Goal: Transaction & Acquisition: Purchase product/service

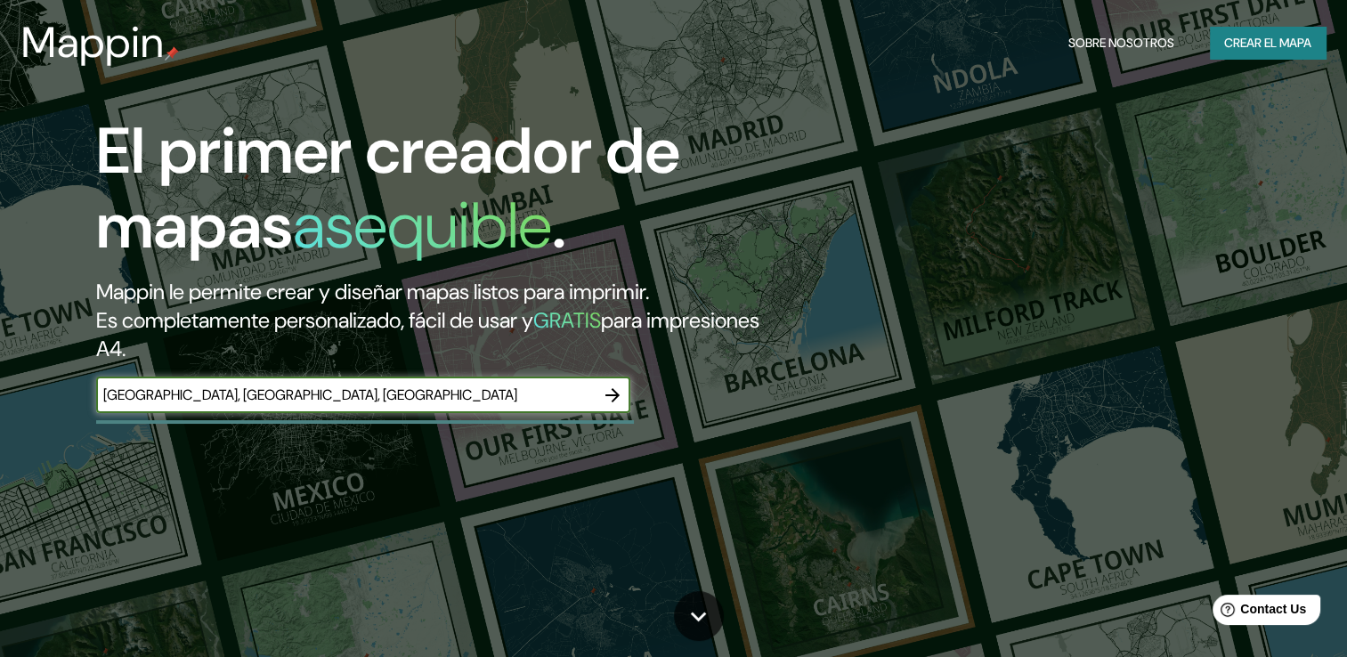
type input "[GEOGRAPHIC_DATA], [GEOGRAPHIC_DATA], [GEOGRAPHIC_DATA]"
click at [612, 398] on icon "button" at bounding box center [612, 395] width 21 height 21
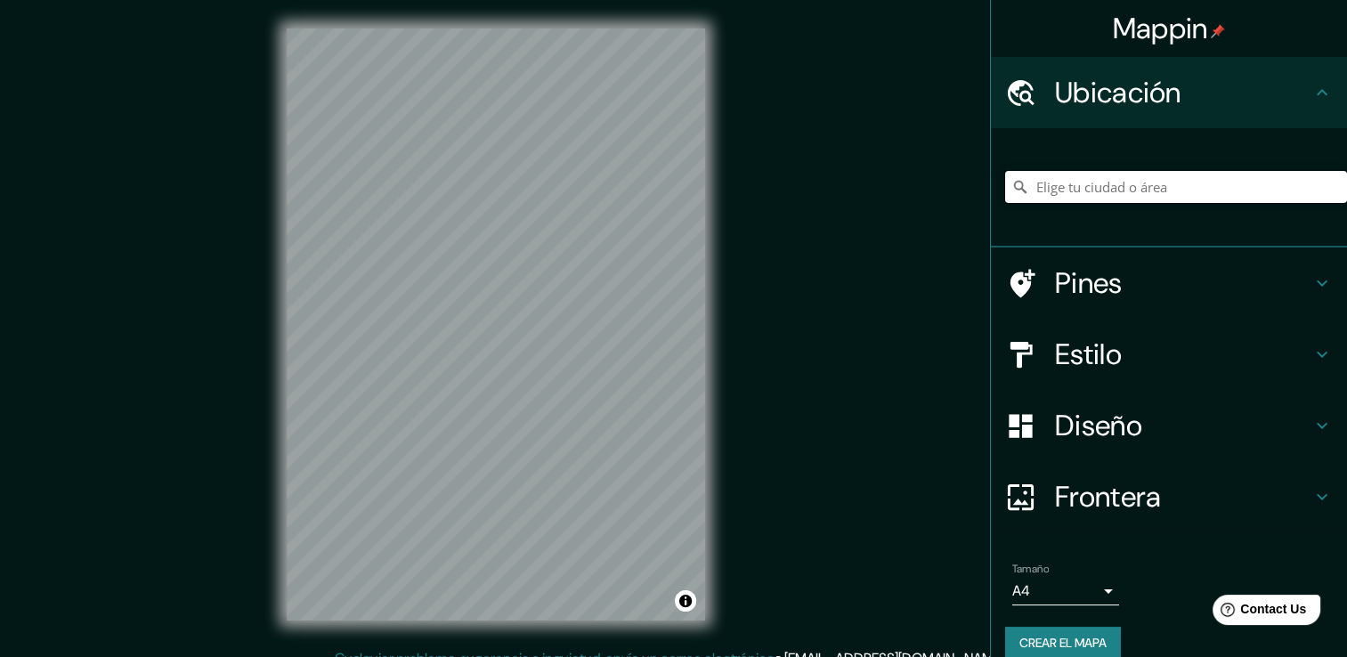
click at [1068, 189] on input "Elige tu ciudad o área" at bounding box center [1176, 187] width 342 height 32
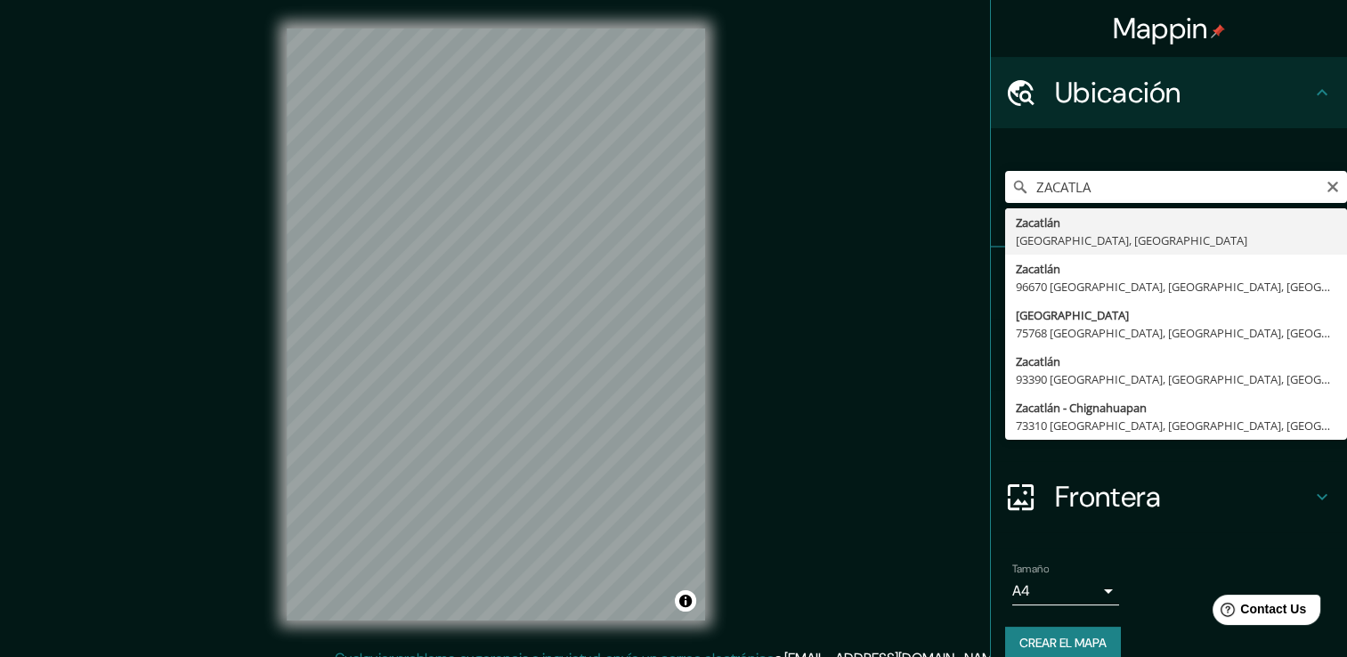
type input "[GEOGRAPHIC_DATA], [GEOGRAPHIC_DATA], [GEOGRAPHIC_DATA]"
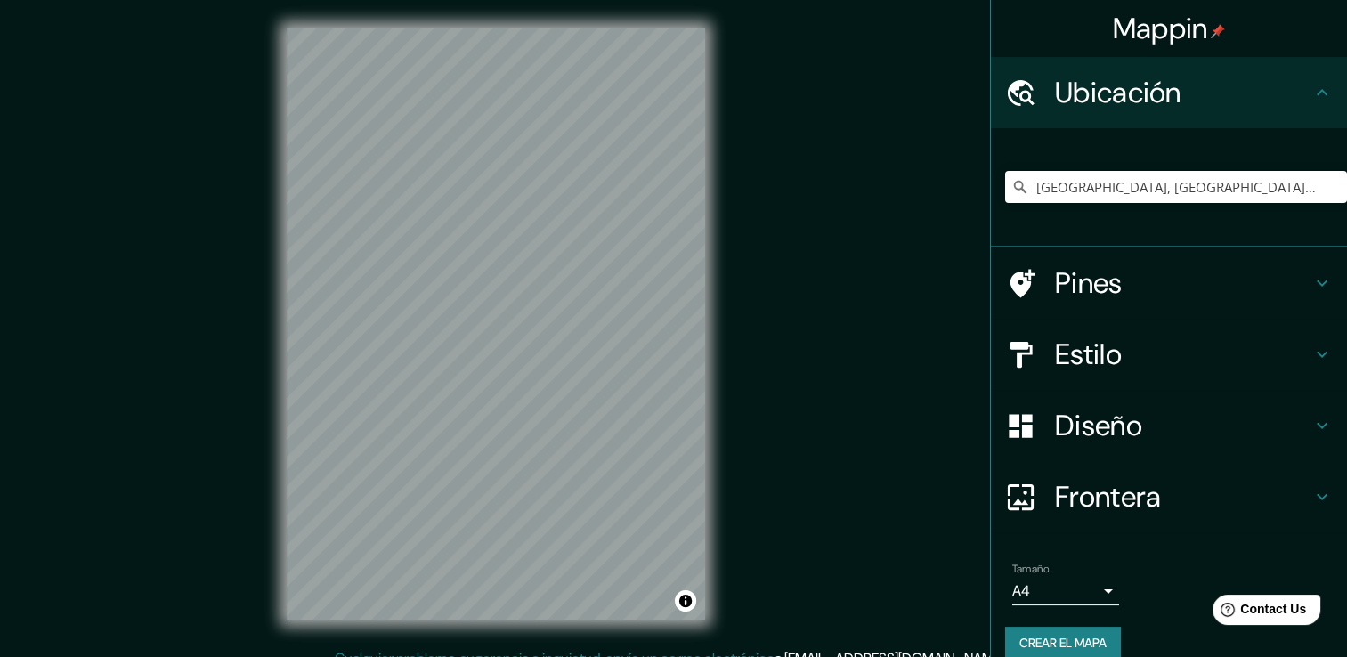
click at [1143, 376] on div "Estilo" at bounding box center [1169, 354] width 356 height 71
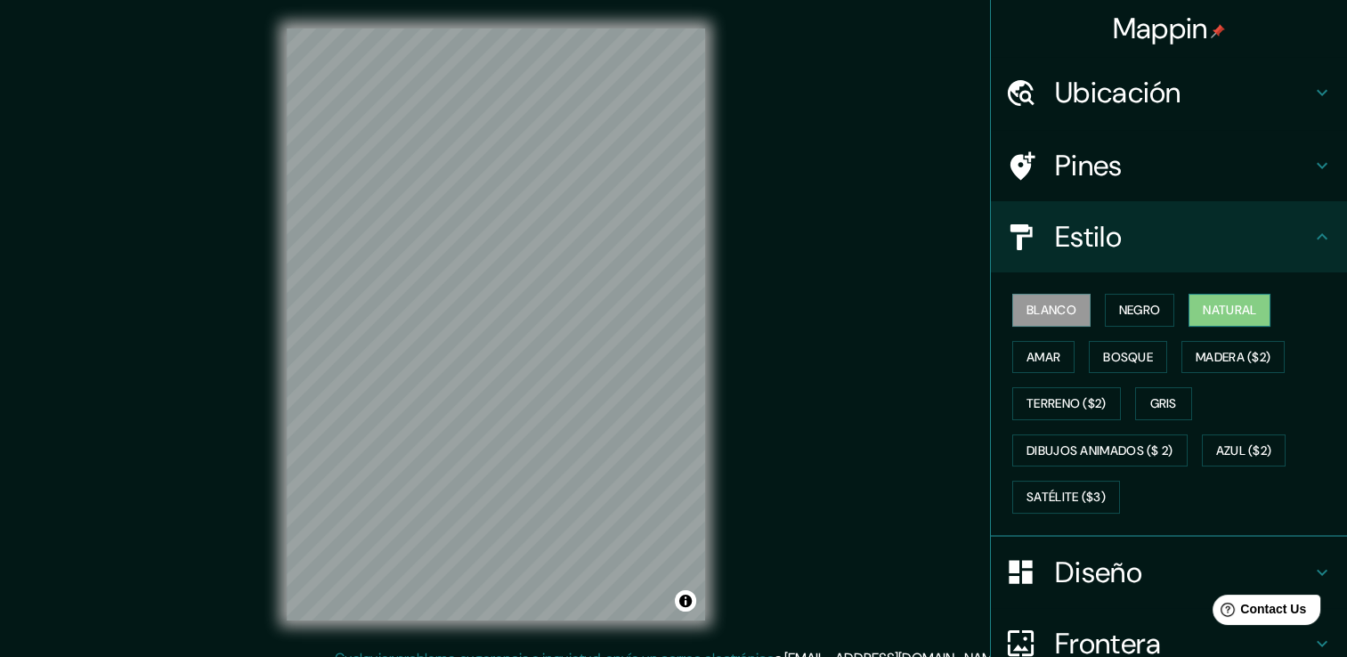
click at [1213, 304] on font "Natural" at bounding box center [1229, 310] width 53 height 22
click at [1113, 357] on font "Bosque" at bounding box center [1128, 357] width 50 height 22
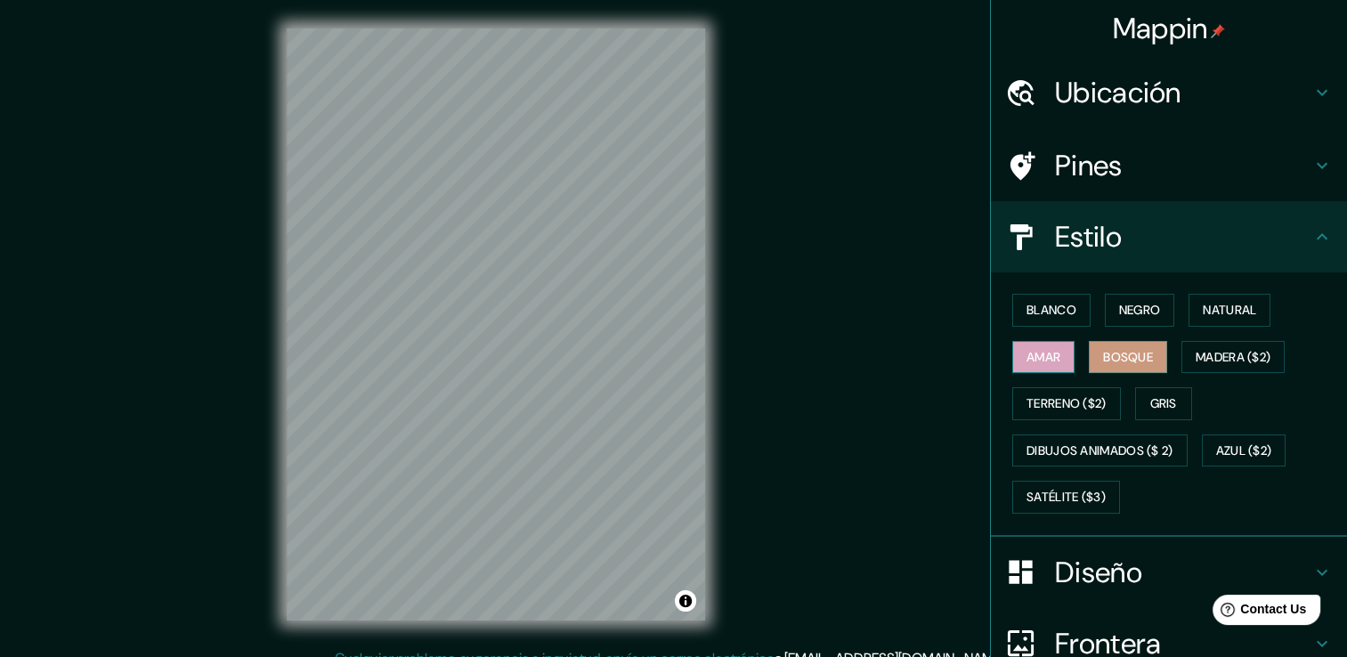
click at [1026, 361] on font "Amar" at bounding box center [1043, 357] width 34 height 22
click at [1036, 401] on font "Terreno ($2)" at bounding box center [1066, 404] width 80 height 22
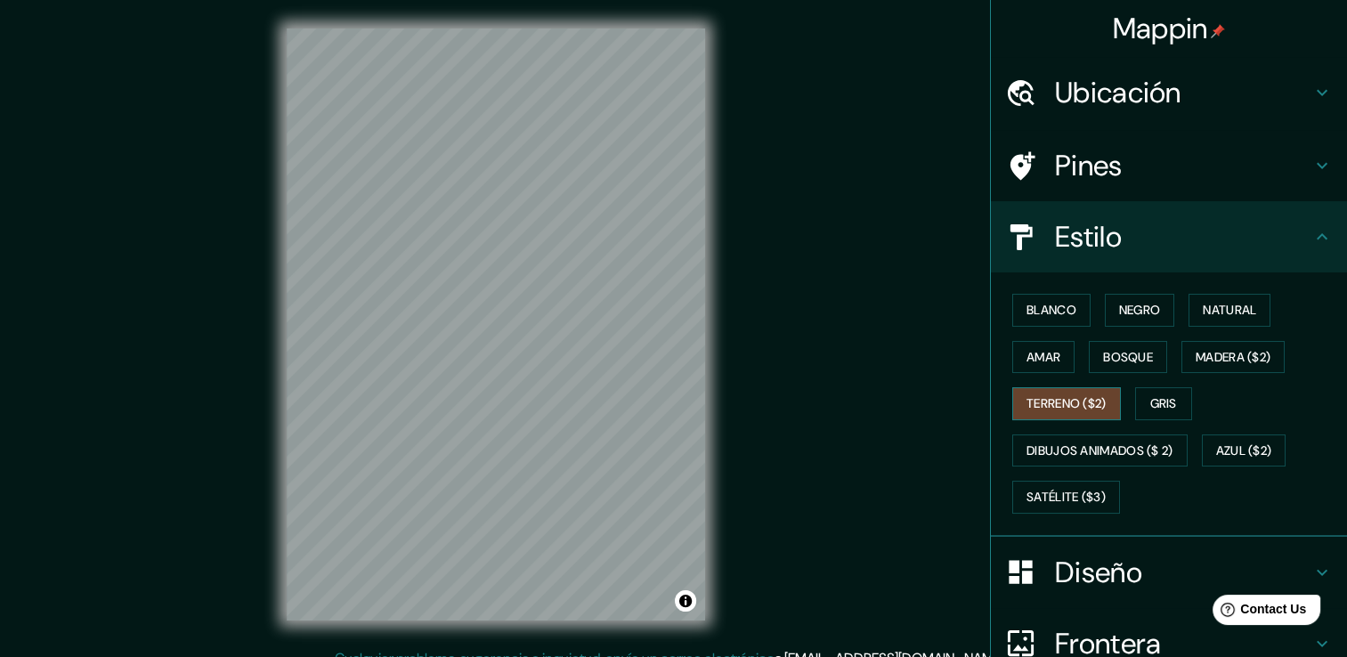
click at [1104, 407] on button "Terreno ($2)" at bounding box center [1066, 403] width 109 height 33
click at [1154, 409] on font "Gris" at bounding box center [1163, 404] width 27 height 22
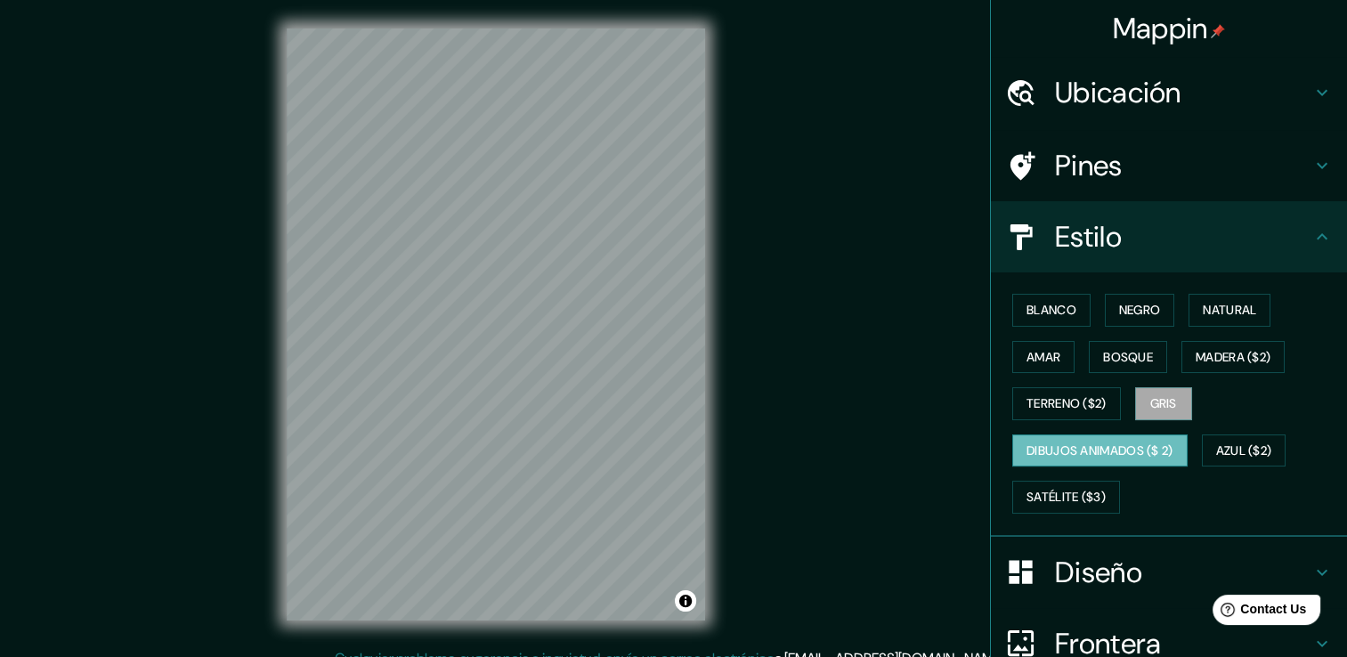
click at [1096, 450] on font "Dibujos animados ($ 2)" at bounding box center [1099, 451] width 147 height 22
click at [1220, 447] on font "Azul ($2)" at bounding box center [1244, 451] width 56 height 22
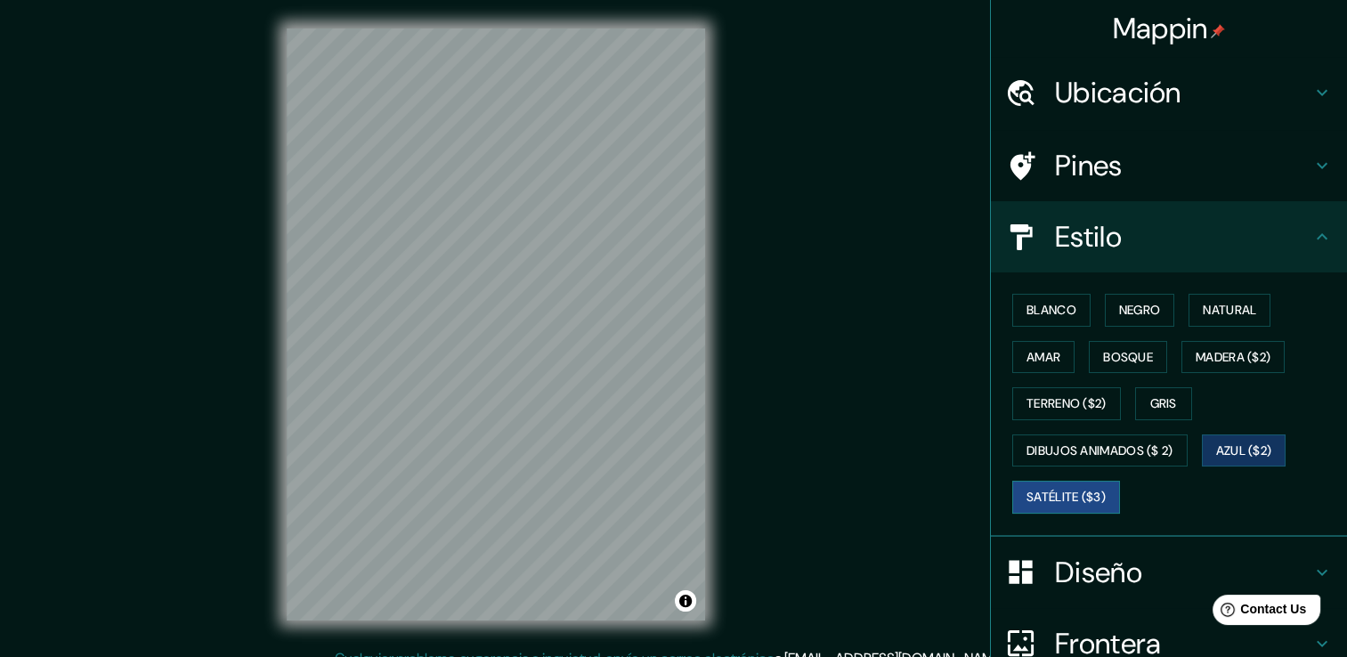
click at [1076, 488] on font "Satélite ($3)" at bounding box center [1065, 497] width 79 height 22
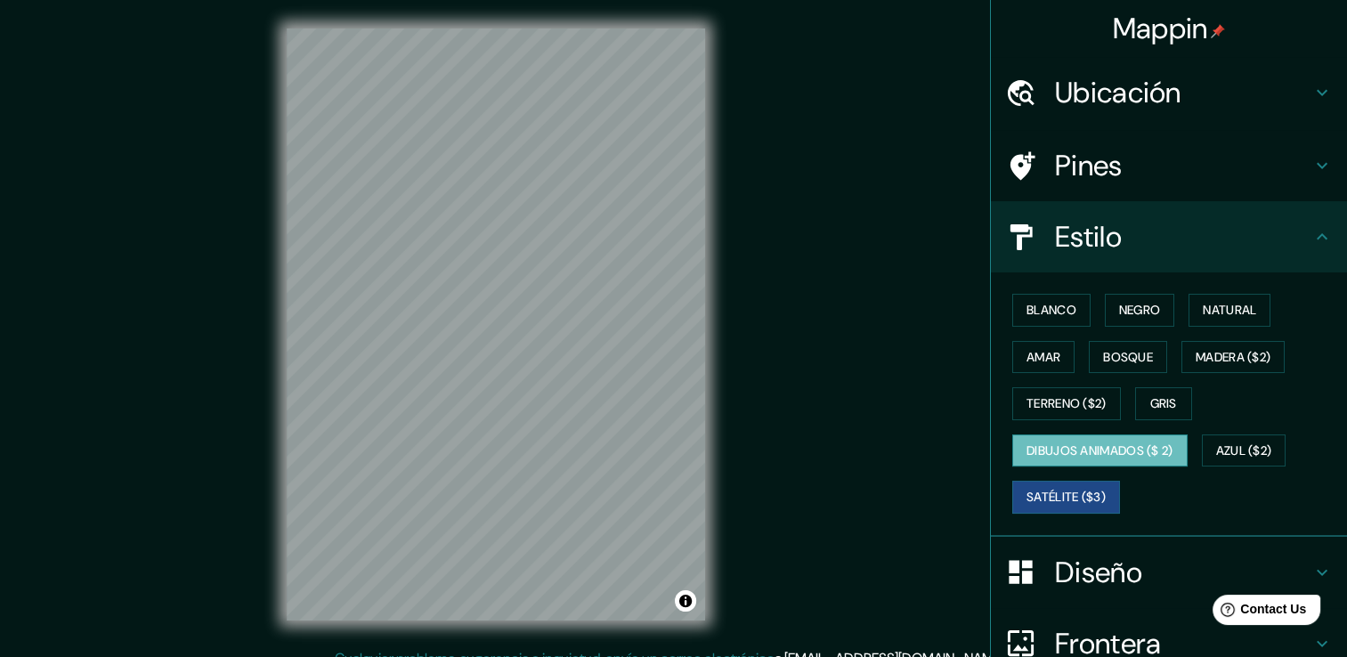
click at [1095, 440] on font "Dibujos animados ($ 2)" at bounding box center [1099, 451] width 147 height 22
click at [1079, 497] on font "Satélite ($3)" at bounding box center [1065, 497] width 79 height 22
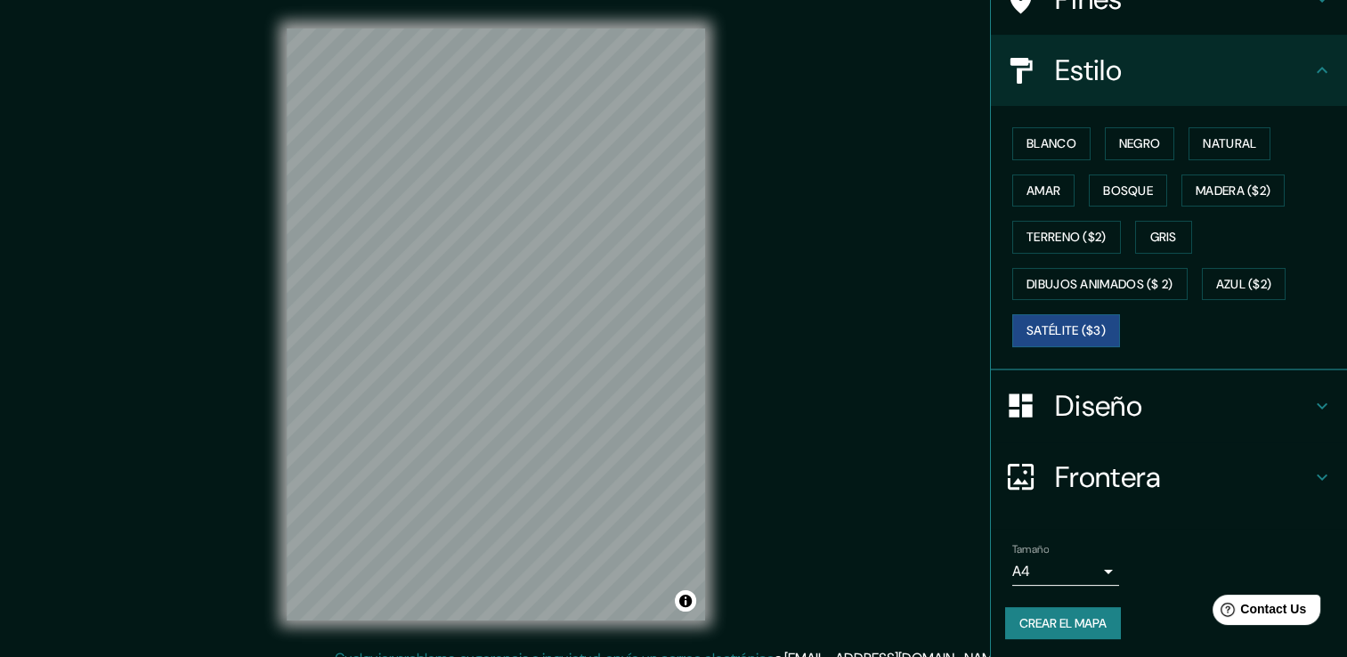
click at [1132, 388] on h4 "Diseño" at bounding box center [1183, 406] width 256 height 36
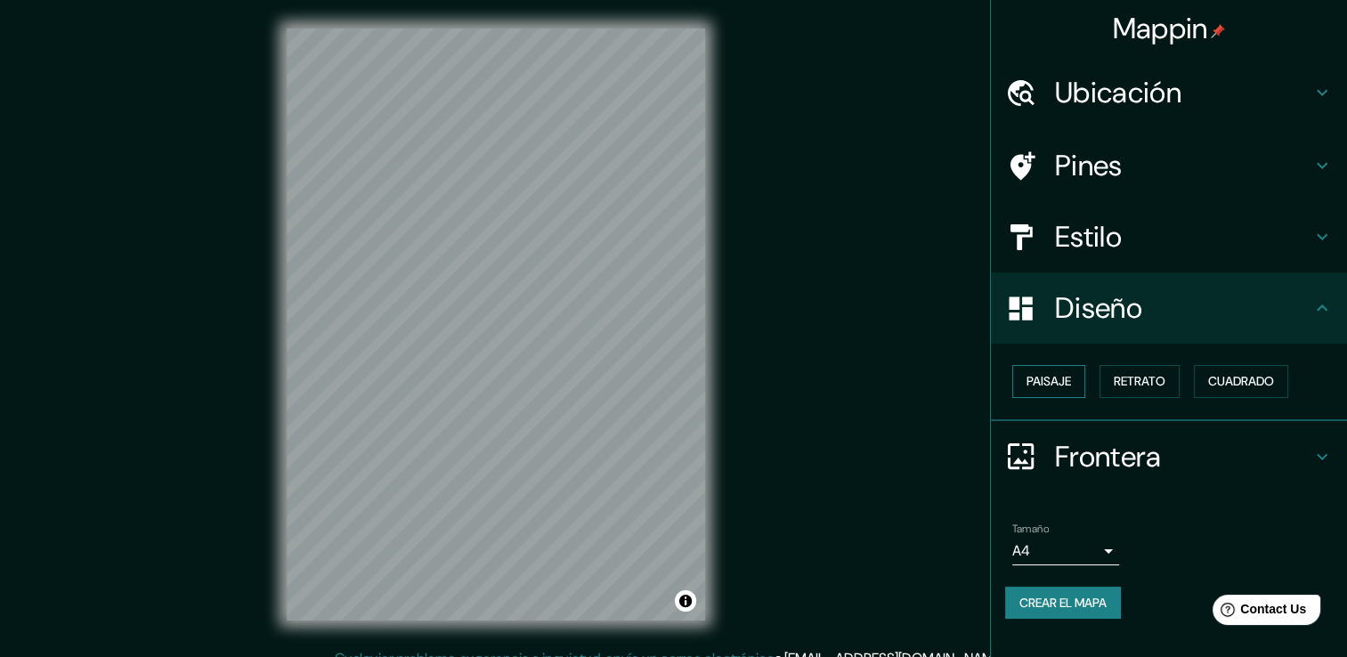
click at [1046, 385] on font "Paisaje" at bounding box center [1048, 381] width 45 height 22
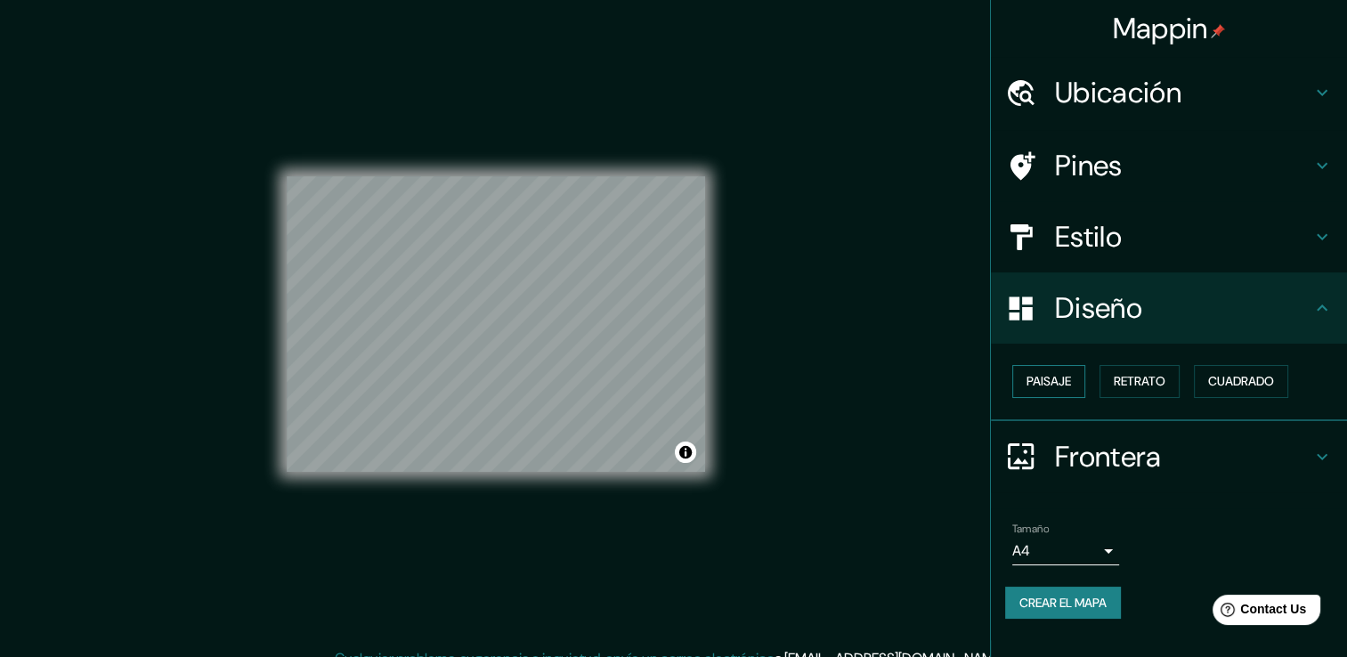
click at [1046, 385] on font "Paisaje" at bounding box center [1048, 381] width 45 height 22
click at [1188, 393] on div "Paisaje Retrato Cuadrado" at bounding box center [1176, 381] width 342 height 47
click at [1146, 383] on font "Retrato" at bounding box center [1140, 381] width 52 height 22
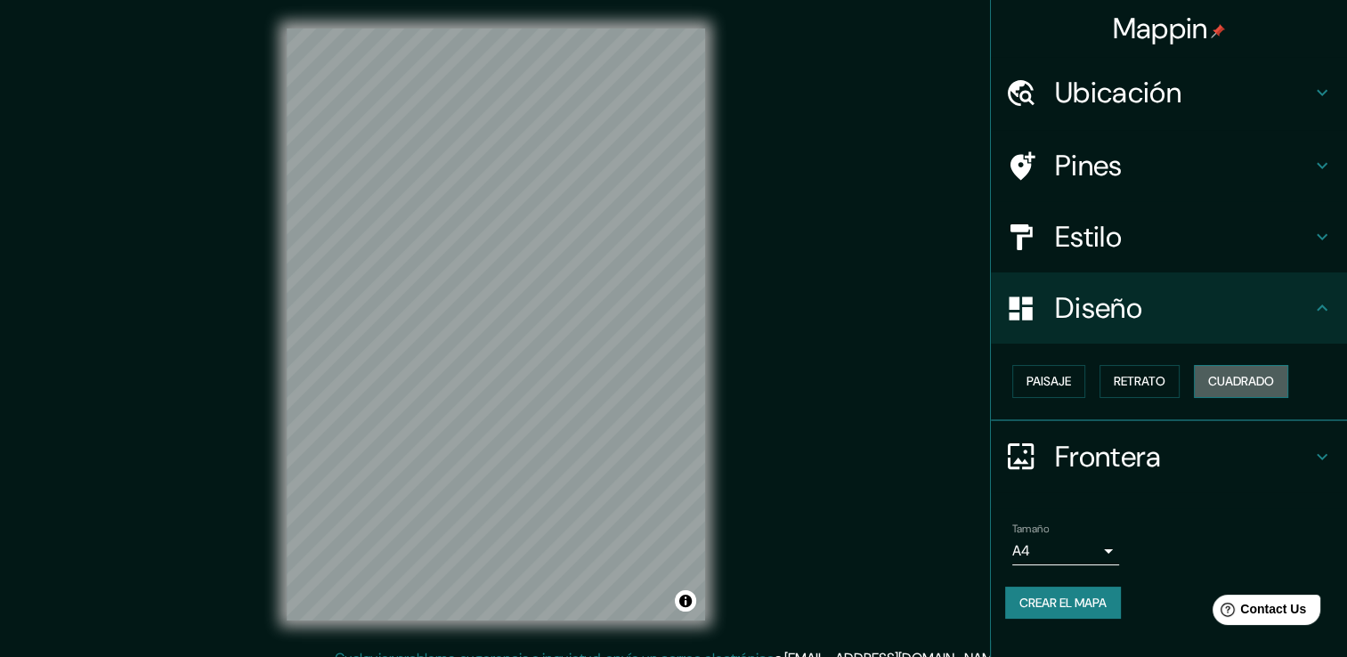
click at [1226, 386] on font "Cuadrado" at bounding box center [1241, 381] width 66 height 22
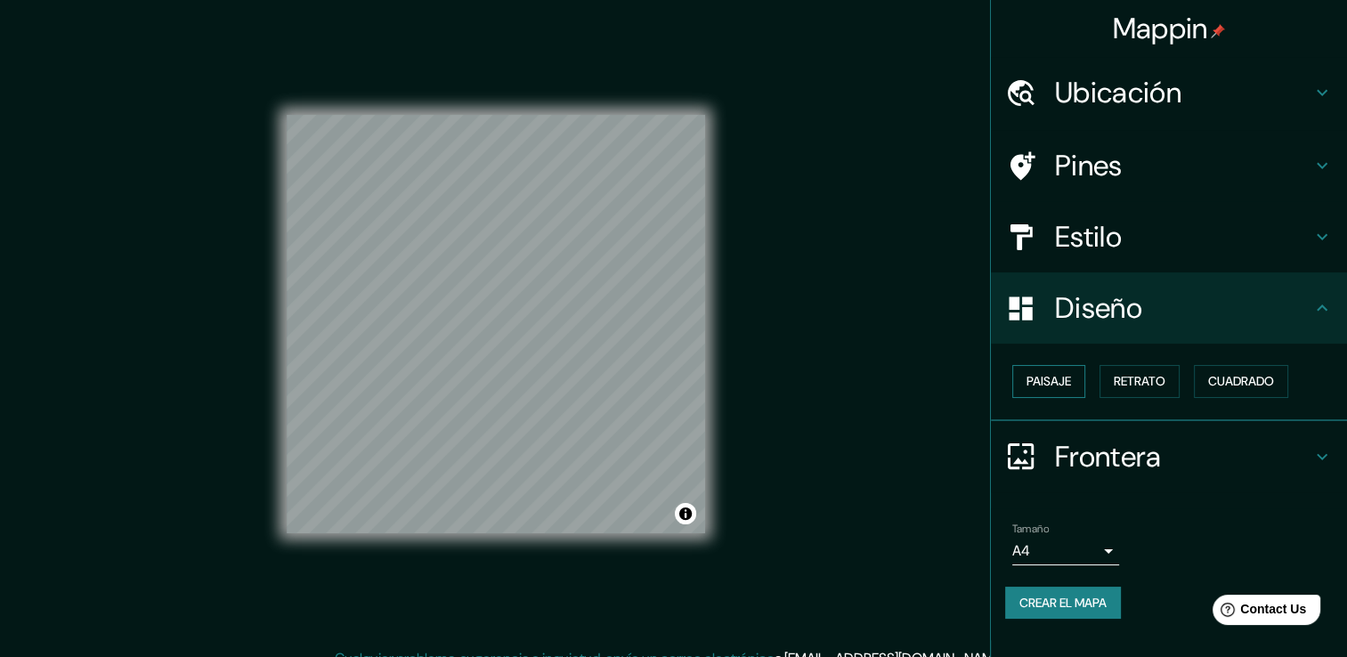
click at [1045, 380] on font "Paisaje" at bounding box center [1048, 381] width 45 height 22
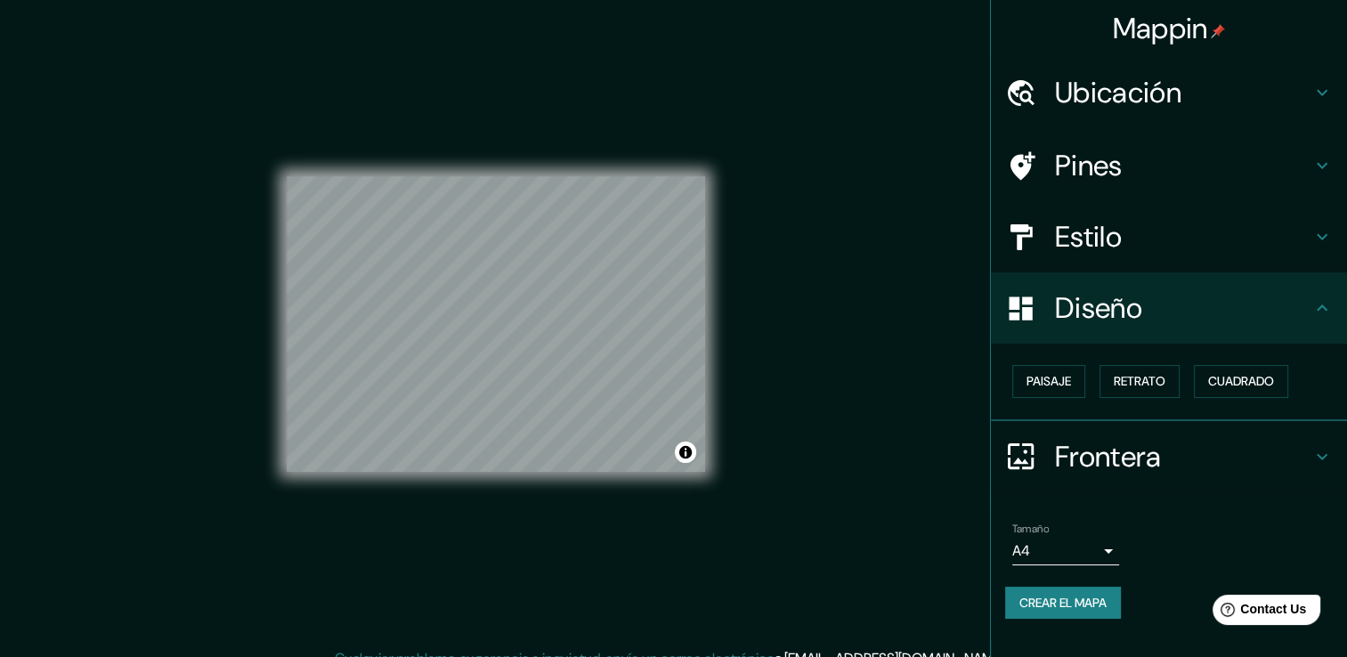
click at [1064, 454] on h4 "Frontera" at bounding box center [1183, 457] width 256 height 36
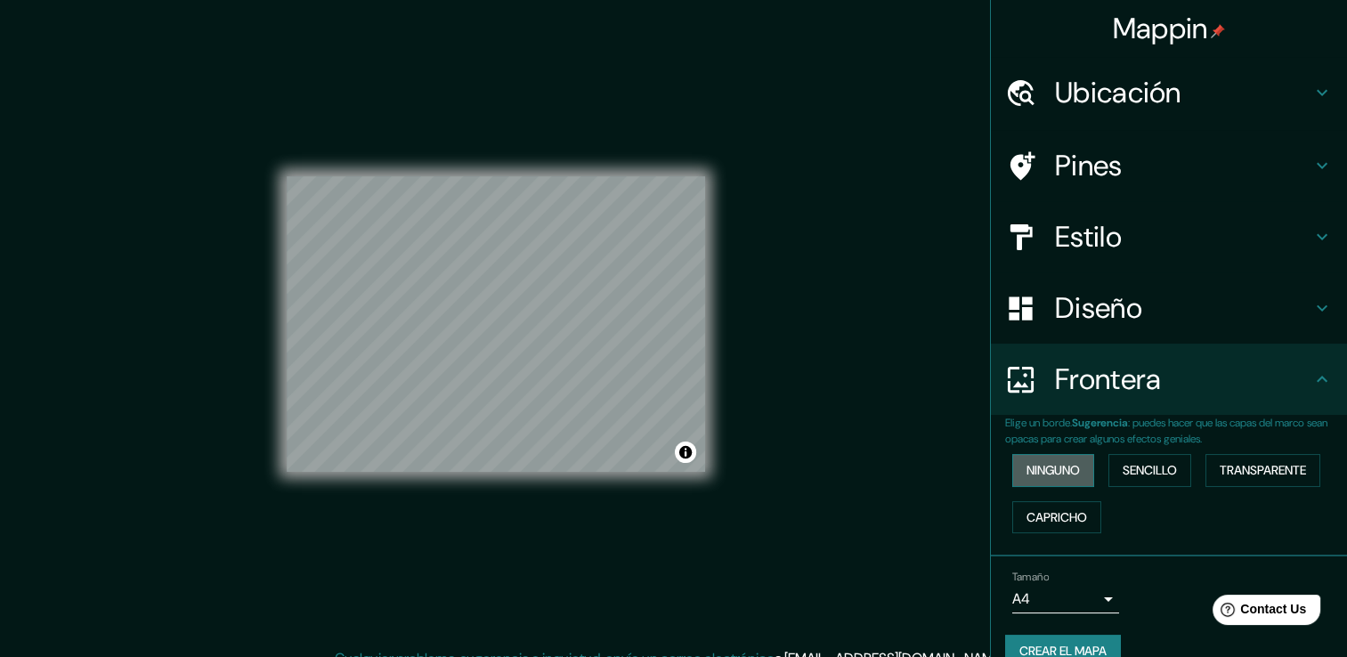
click at [1051, 461] on font "Ninguno" at bounding box center [1052, 470] width 53 height 22
click at [1139, 463] on font "Sencillo" at bounding box center [1150, 470] width 54 height 22
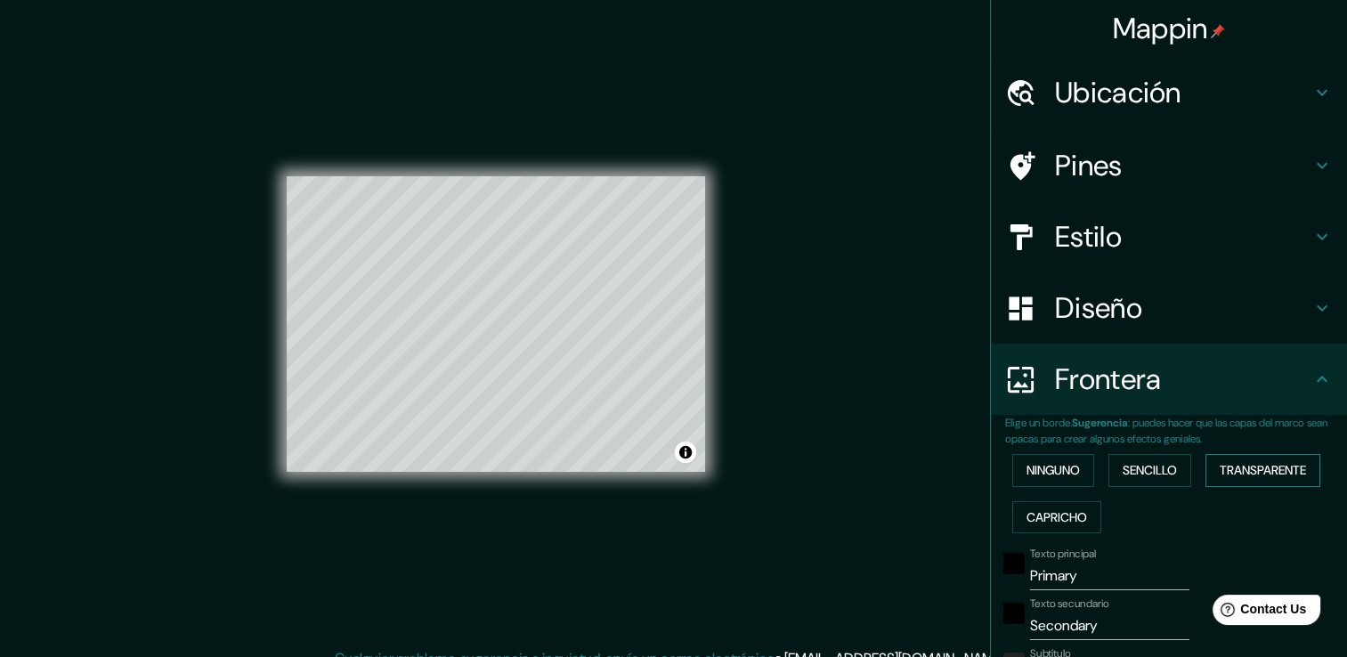
click at [1289, 465] on font "Transparente" at bounding box center [1263, 470] width 86 height 22
click at [1046, 509] on font "Capricho" at bounding box center [1056, 518] width 61 height 22
click at [1042, 474] on font "Ninguno" at bounding box center [1052, 470] width 53 height 22
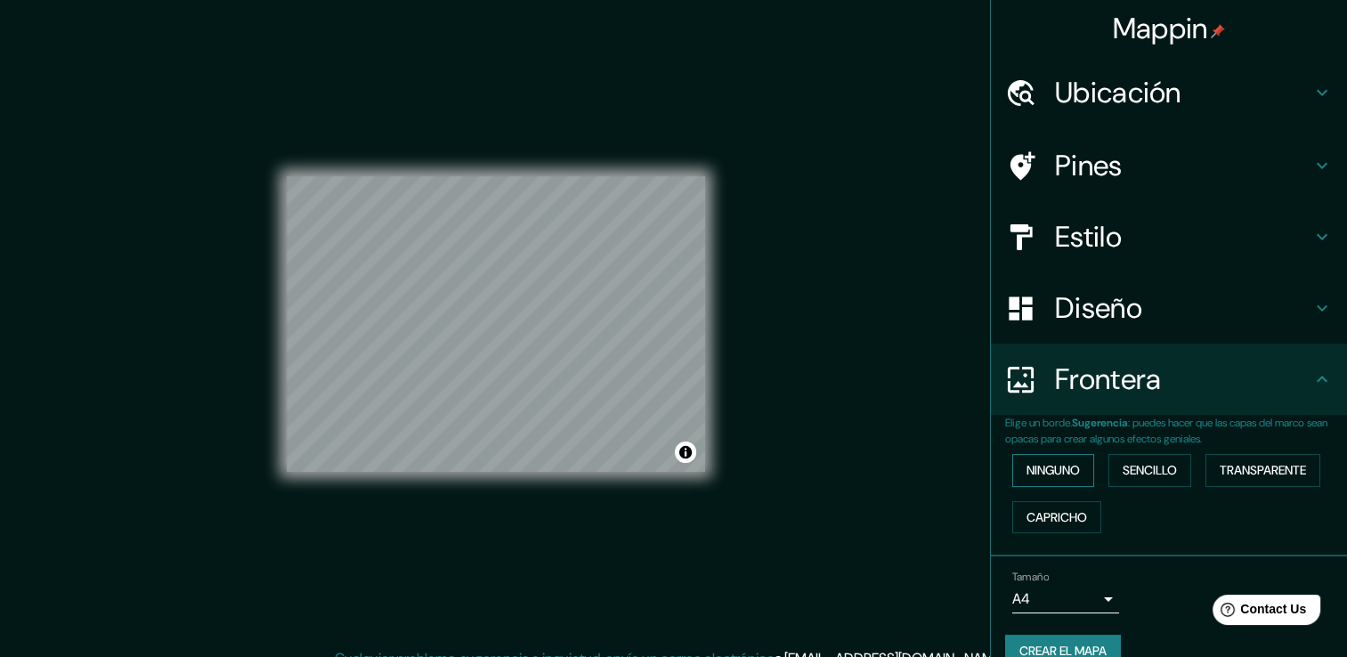
scroll to position [29, 0]
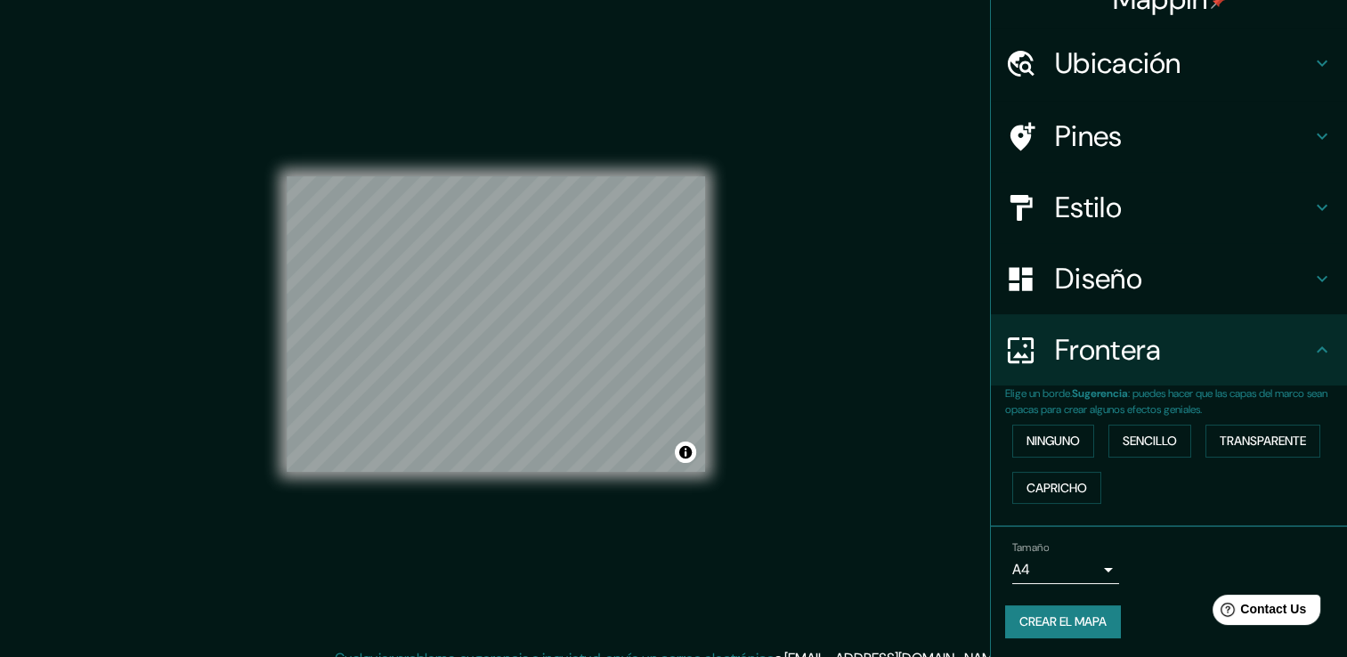
click at [1028, 350] on div at bounding box center [1030, 350] width 50 height 31
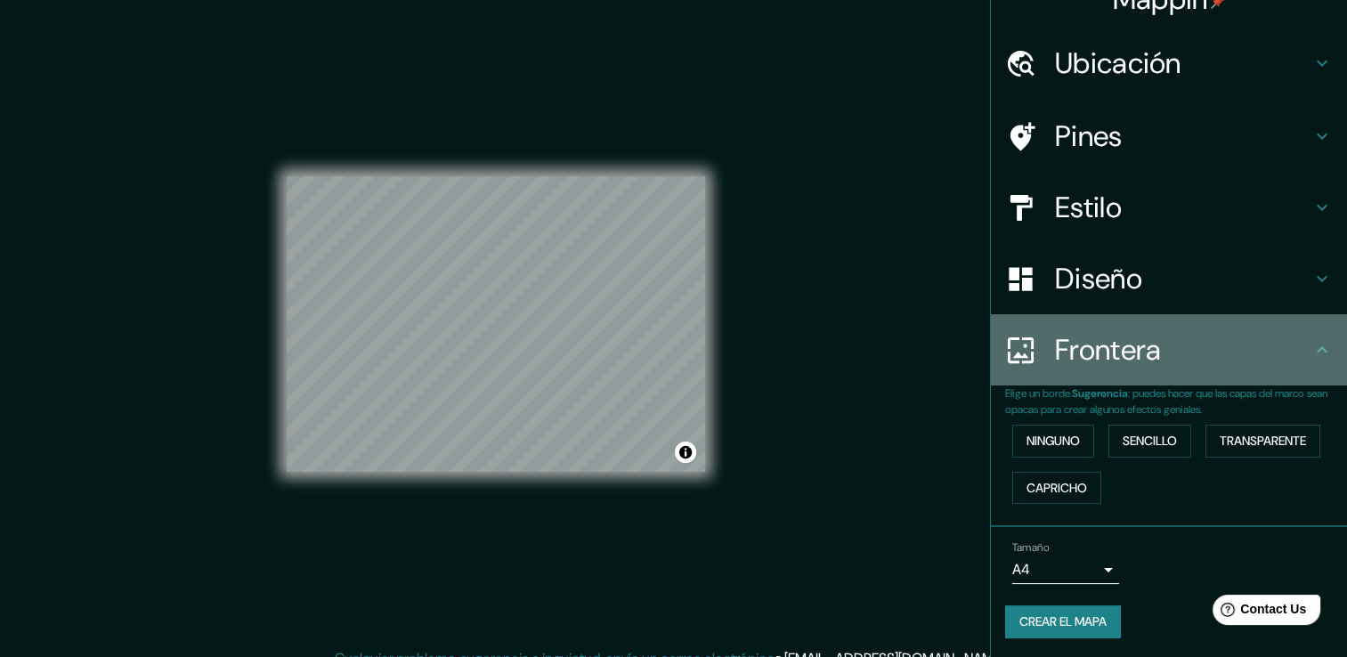
click at [1291, 353] on h4 "Frontera" at bounding box center [1183, 350] width 256 height 36
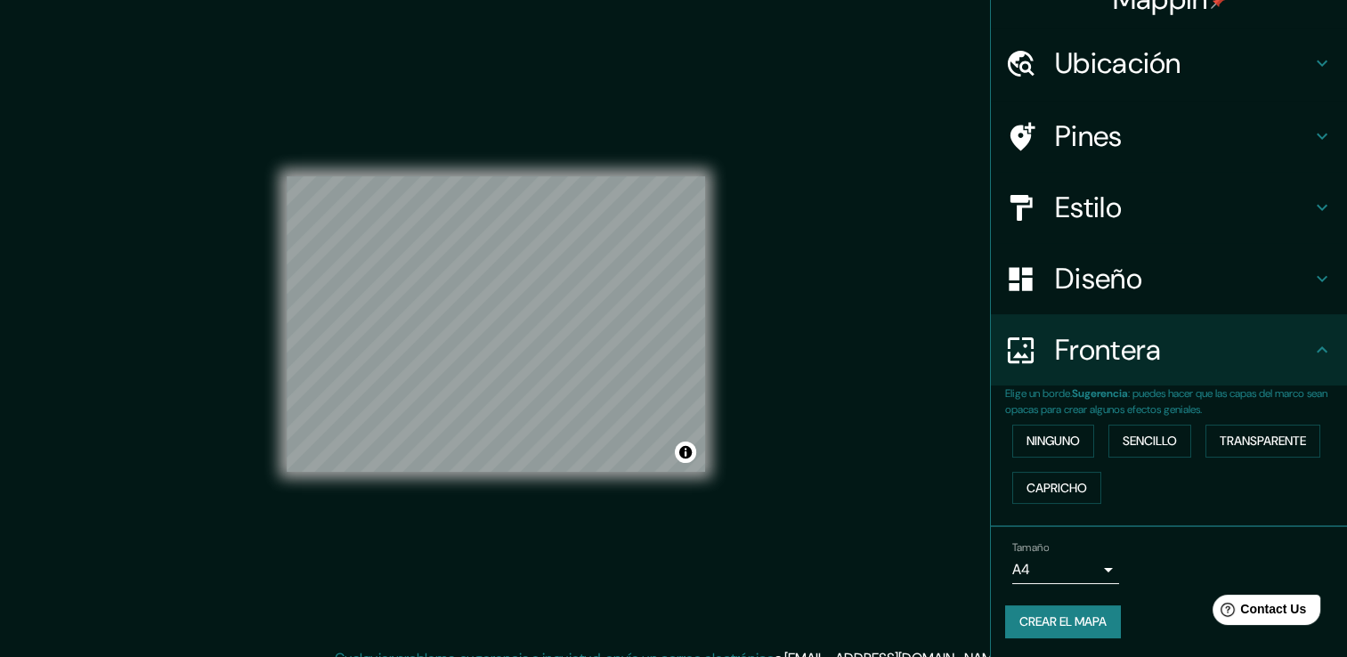
click at [1311, 349] on icon at bounding box center [1321, 349] width 21 height 21
click at [1332, 347] on div "Frontera" at bounding box center [1169, 349] width 356 height 71
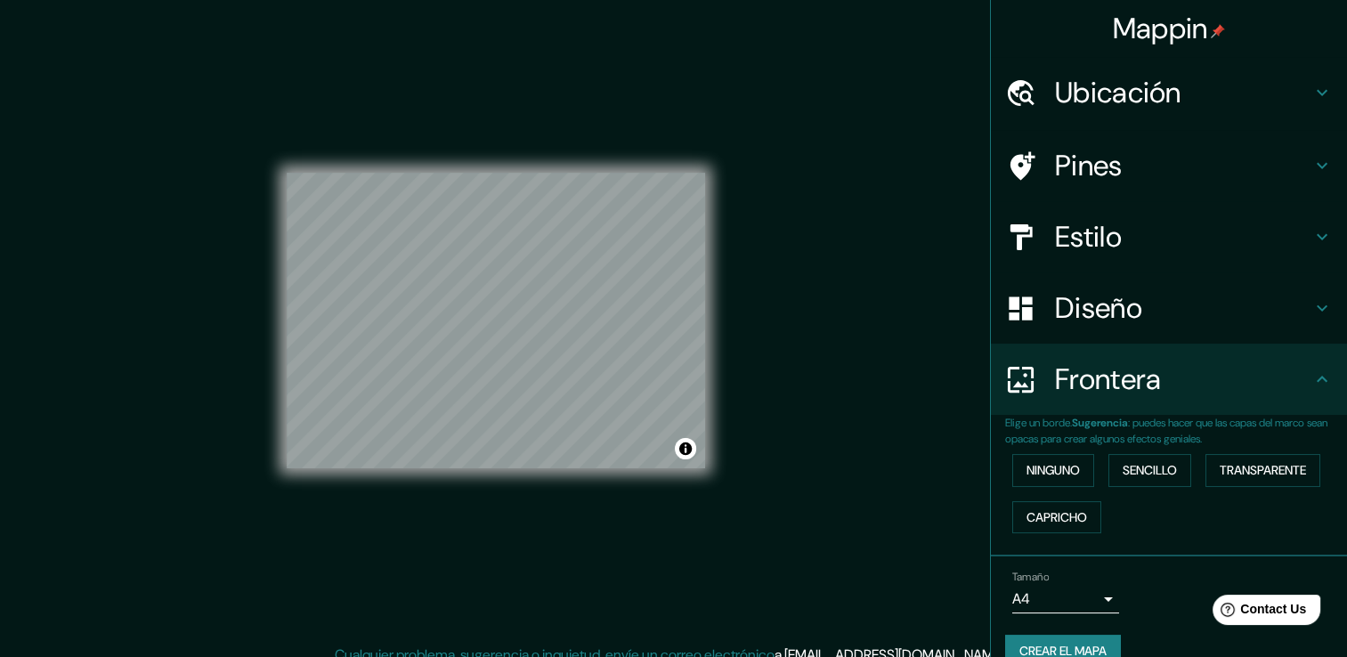
scroll to position [0, 0]
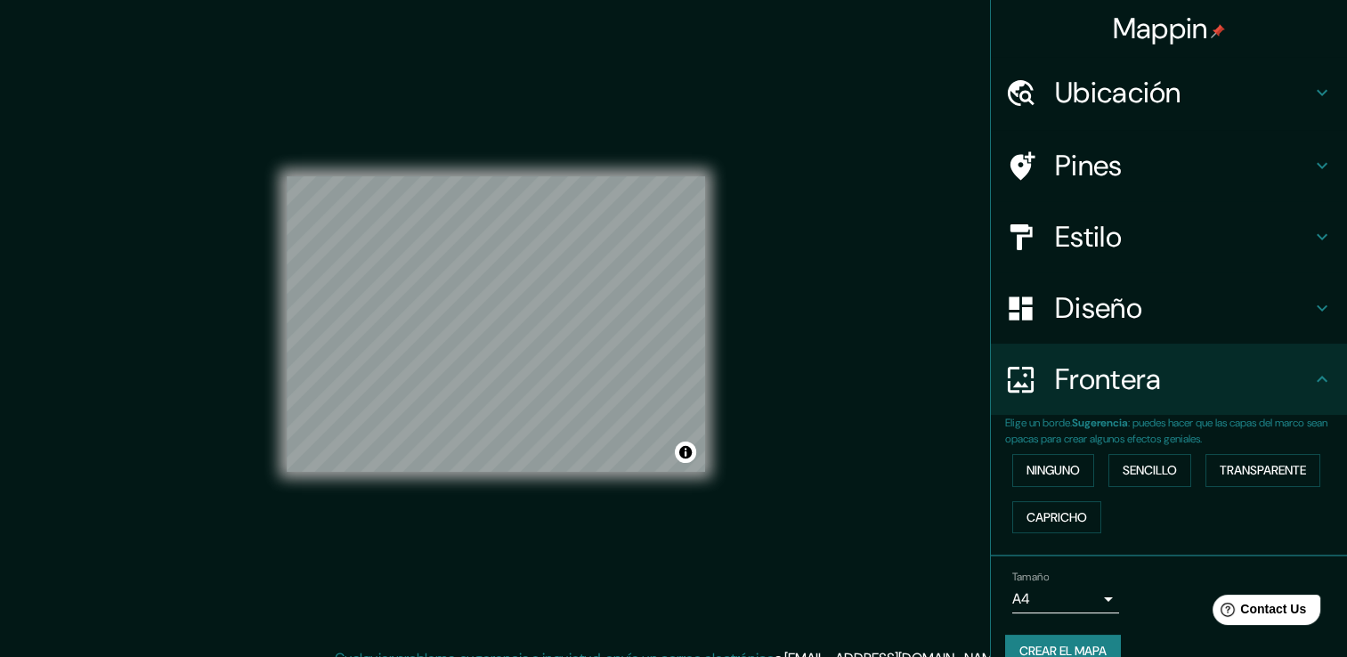
click at [1128, 301] on h4 "Diseño" at bounding box center [1183, 308] width 256 height 36
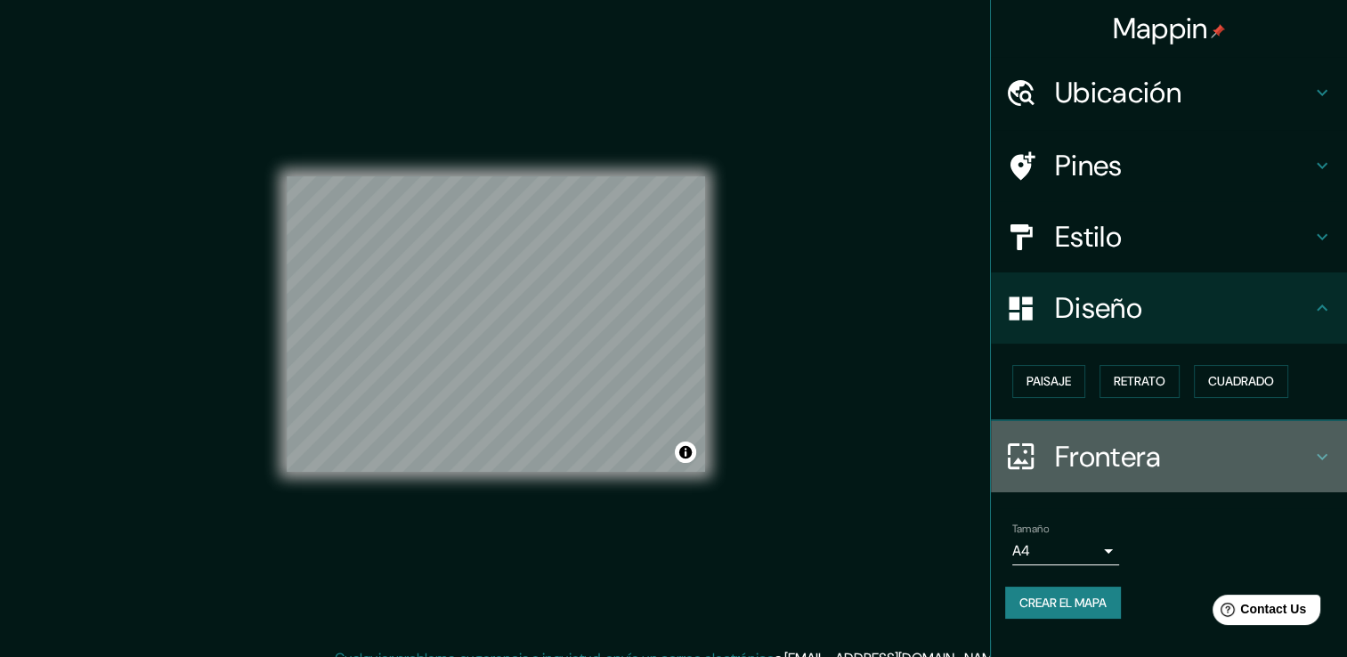
drag, startPoint x: 1118, startPoint y: 486, endPoint x: 1114, endPoint y: 461, distance: 25.3
click at [1118, 485] on div "Frontera" at bounding box center [1169, 456] width 356 height 71
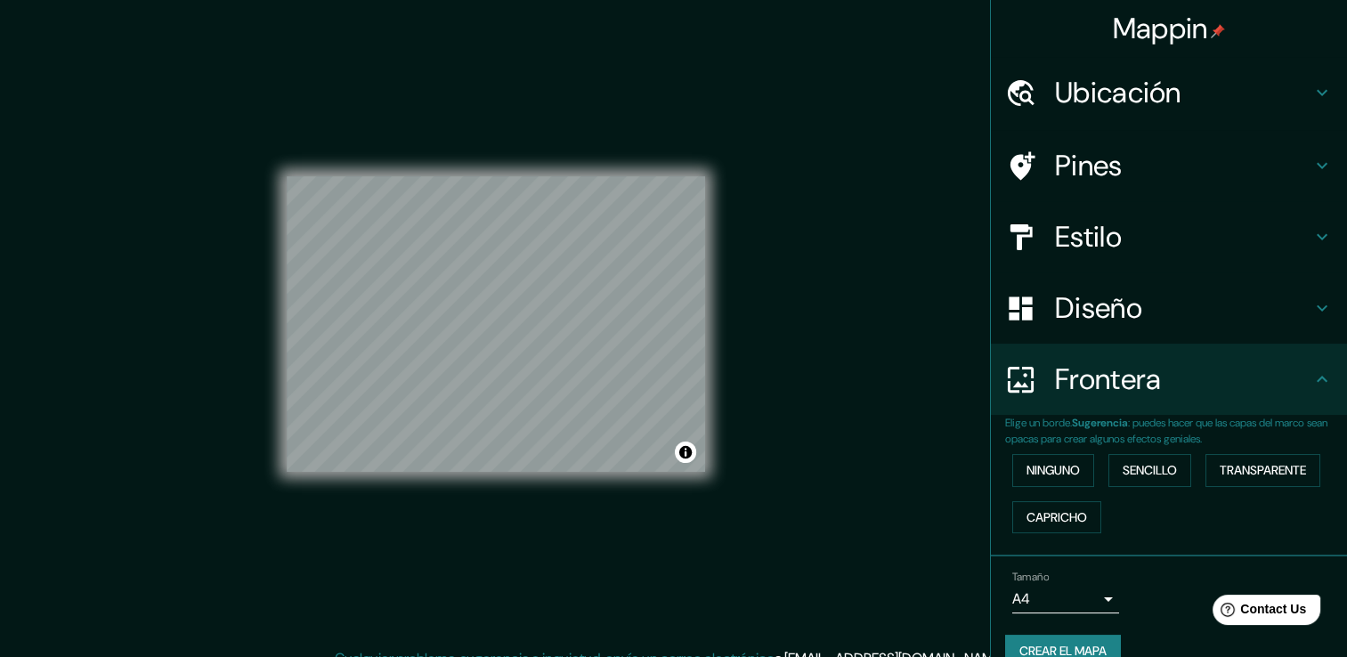
click at [1089, 304] on h4 "Diseño" at bounding box center [1183, 308] width 256 height 36
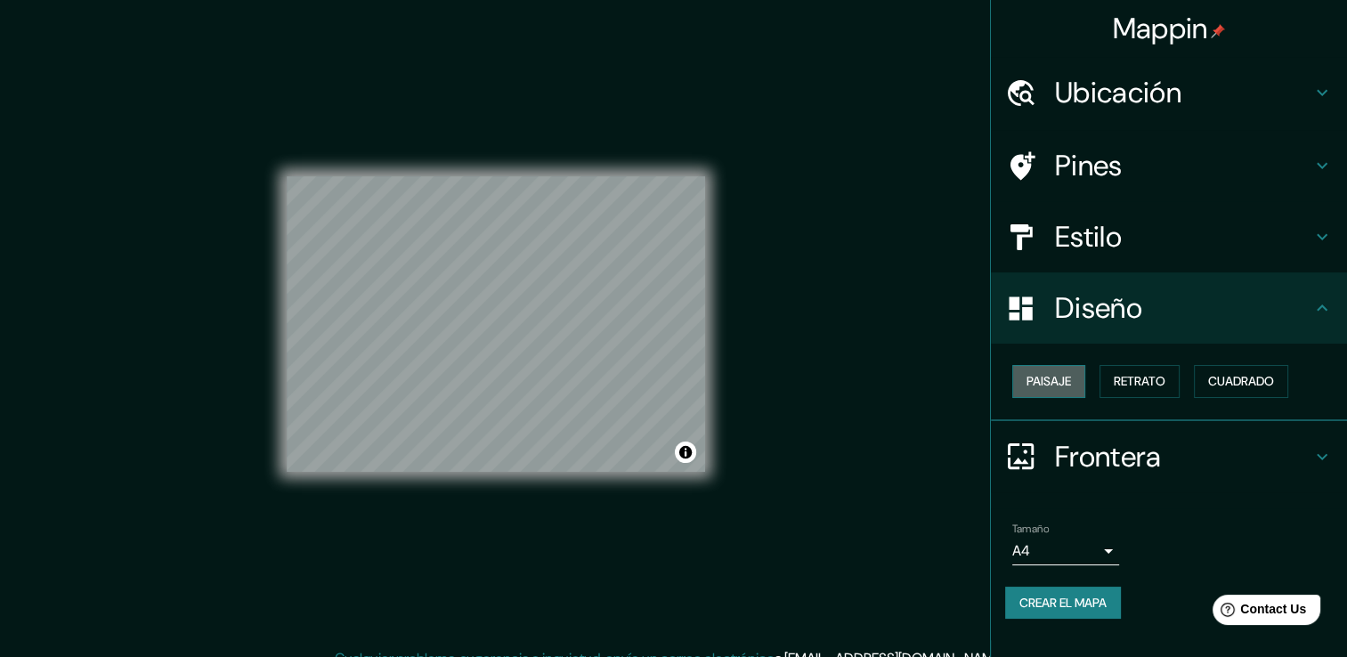
click at [1032, 375] on font "Paisaje" at bounding box center [1048, 381] width 45 height 22
click at [1155, 370] on font "Retrato" at bounding box center [1140, 381] width 52 height 22
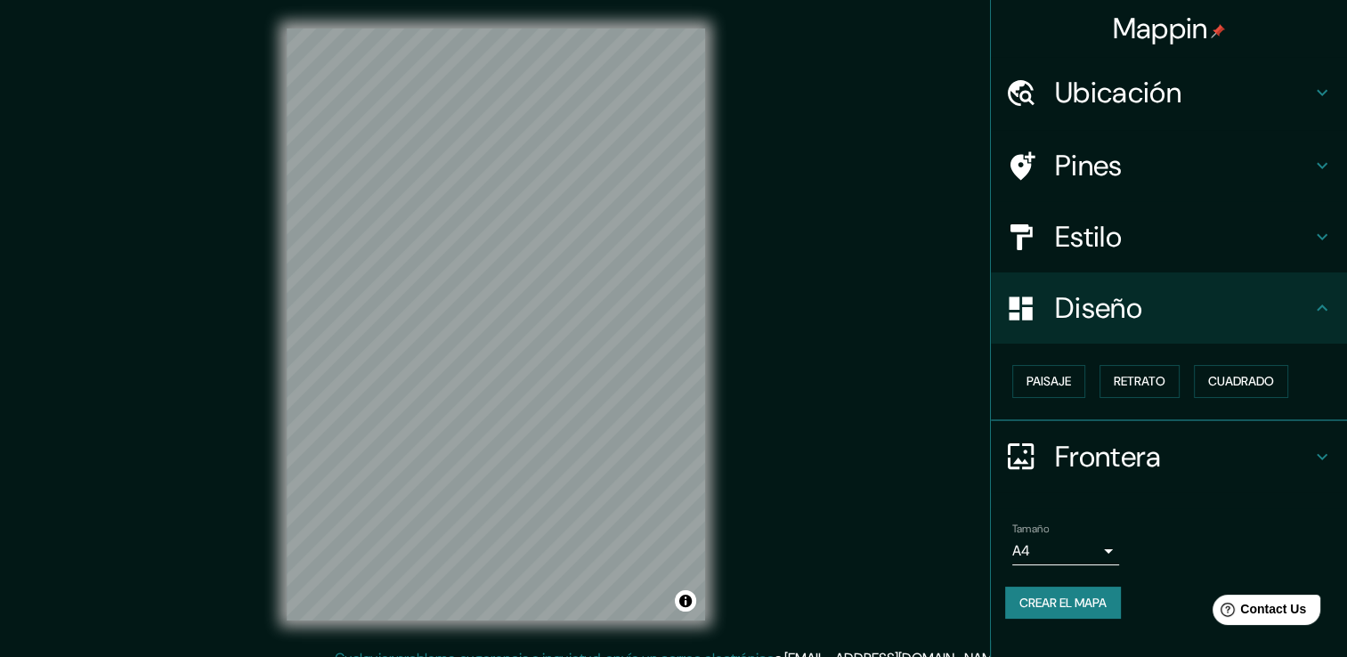
click at [1181, 101] on h4 "Ubicación" at bounding box center [1183, 93] width 256 height 36
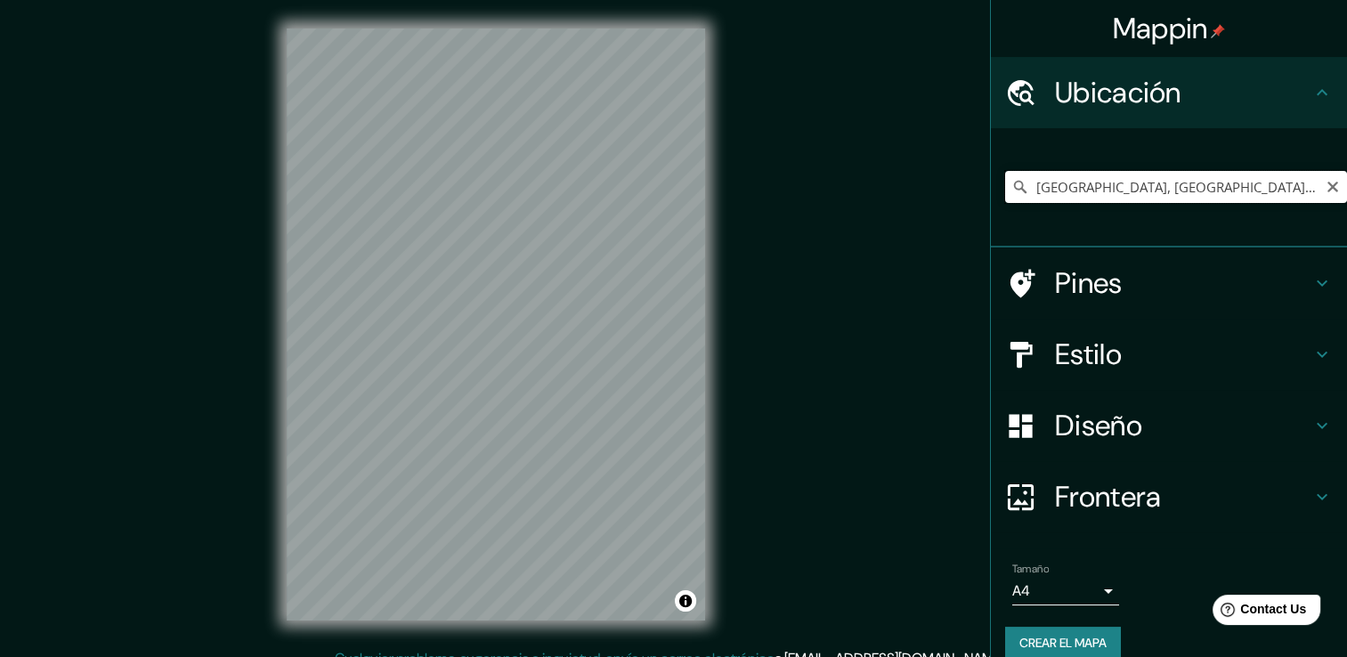
click at [1207, 191] on input "[GEOGRAPHIC_DATA], [GEOGRAPHIC_DATA], [GEOGRAPHIC_DATA]" at bounding box center [1176, 187] width 342 height 32
click at [558, 646] on div "© Mapbox © OpenStreetMap Improve this map © Maxar" at bounding box center [495, 324] width 475 height 648
